Goal: Find specific page/section: Find specific page/section

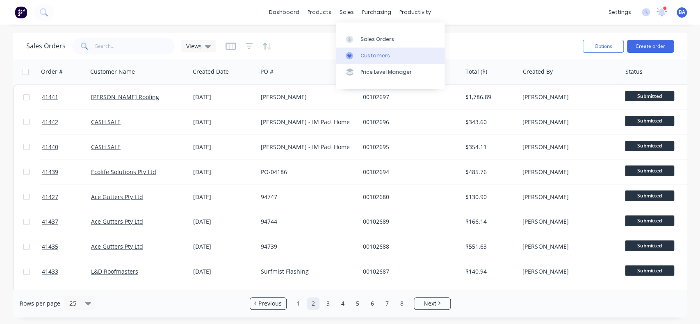
click at [375, 51] on link "Customers" at bounding box center [390, 56] width 109 height 16
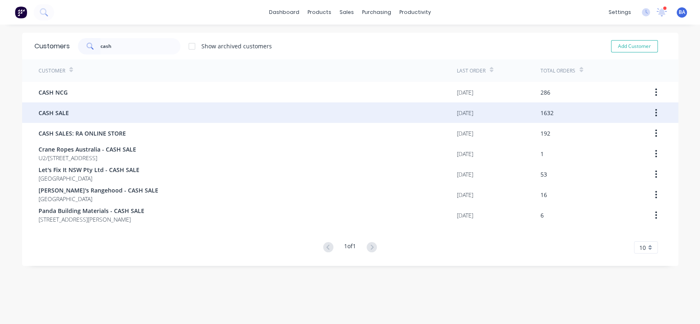
type input "cash"
click at [84, 114] on div "CASH SALE" at bounding box center [248, 112] width 418 height 20
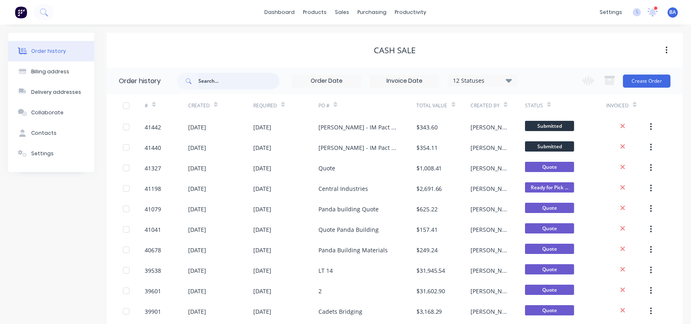
click at [244, 85] on input "text" at bounding box center [238, 81] width 81 height 16
type input "mega"
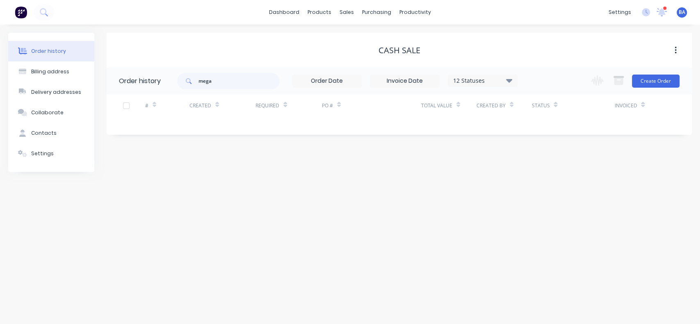
click at [72, 55] on button "Order history" at bounding box center [51, 51] width 86 height 20
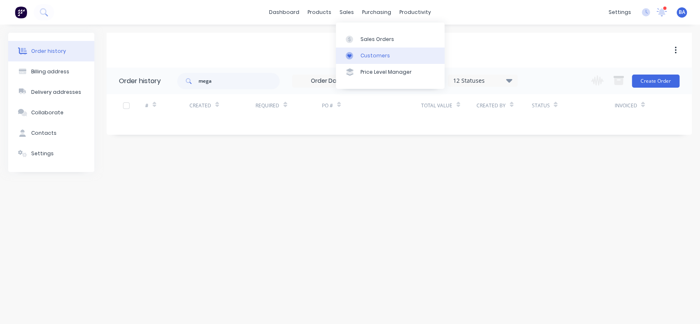
click at [358, 51] on link "Customers" at bounding box center [390, 56] width 109 height 16
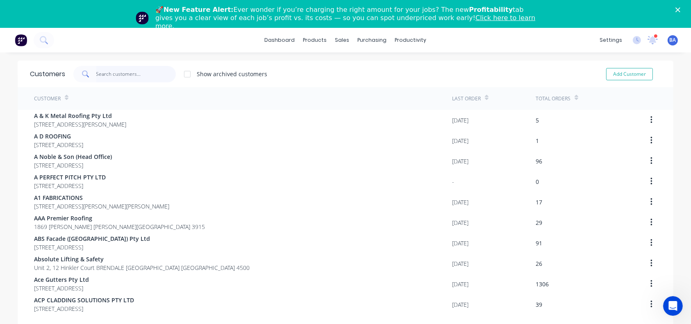
click at [112, 73] on input "text" at bounding box center [136, 74] width 80 height 16
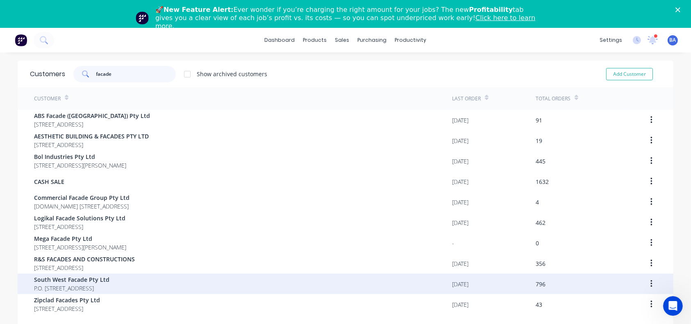
type input "facade"
click at [92, 280] on span "South West Facade Pty Ltd" at bounding box center [71, 280] width 75 height 9
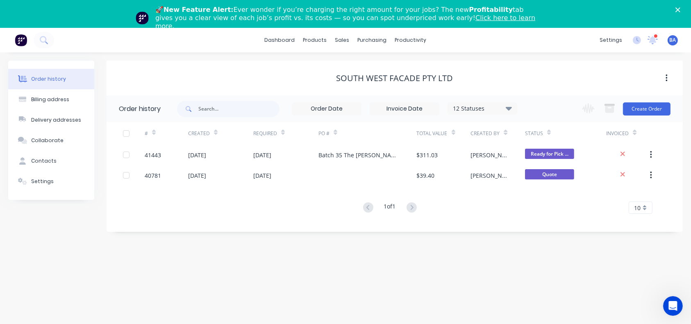
click at [512, 110] on icon at bounding box center [509, 108] width 6 height 10
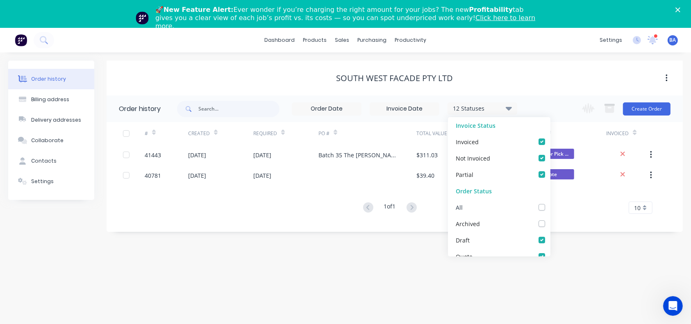
click at [550, 203] on label at bounding box center [550, 203] width 0 height 0
click at [550, 206] on input "checkbox" at bounding box center [553, 207] width 7 height 8
checkbox input "true"
click at [351, 272] on div "Order history Billing address Delivery addresses Collaborate Contacts Settings …" at bounding box center [345, 202] width 691 height 300
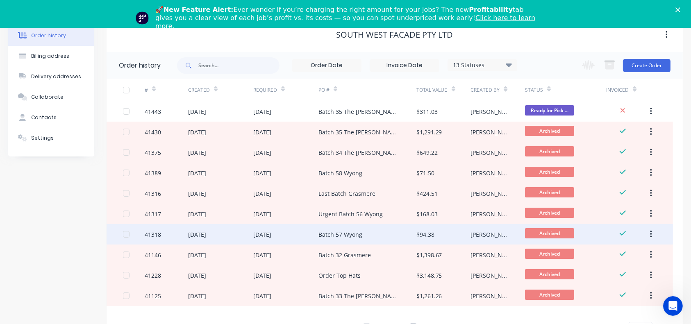
scroll to position [80, 0]
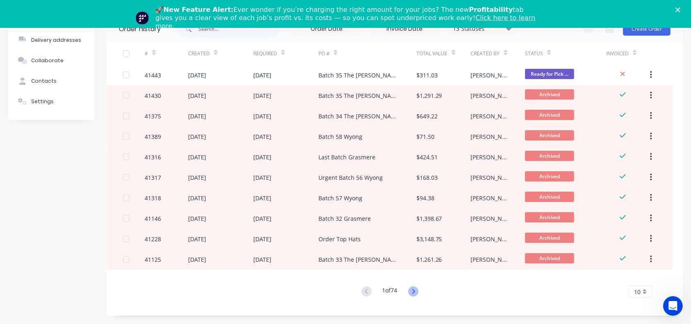
click at [418, 294] on icon at bounding box center [413, 292] width 10 height 10
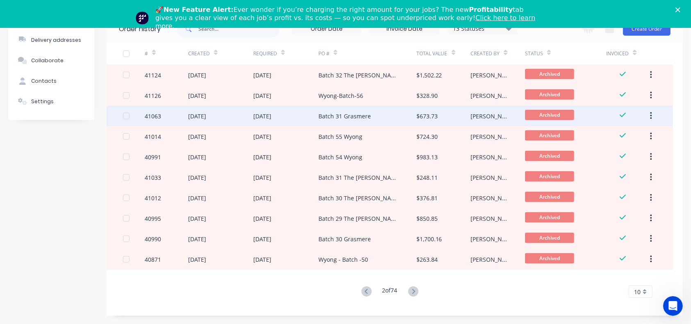
click at [354, 112] on div "Batch 31 Grasmere" at bounding box center [345, 116] width 52 height 9
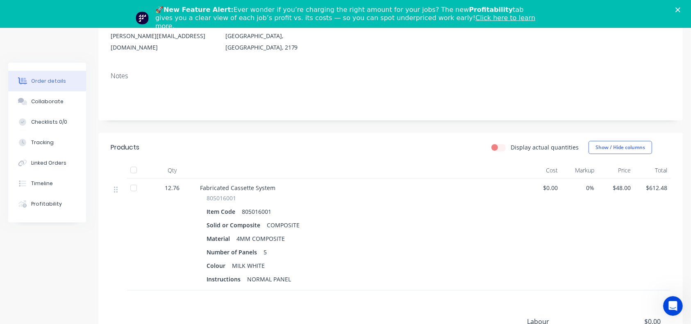
scroll to position [90, 0]
